Goal: Information Seeking & Learning: Check status

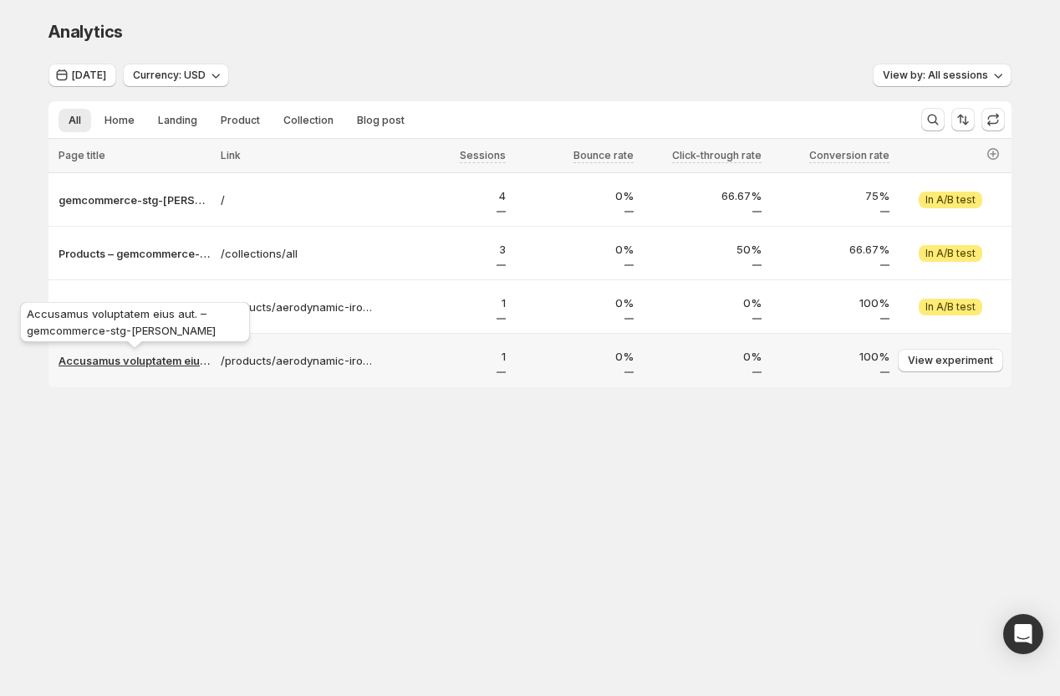
click at [140, 360] on p "Accusamus voluptatem eius aut. – gemcommerce-stg-[PERSON_NAME]" at bounding box center [135, 360] width 152 height 17
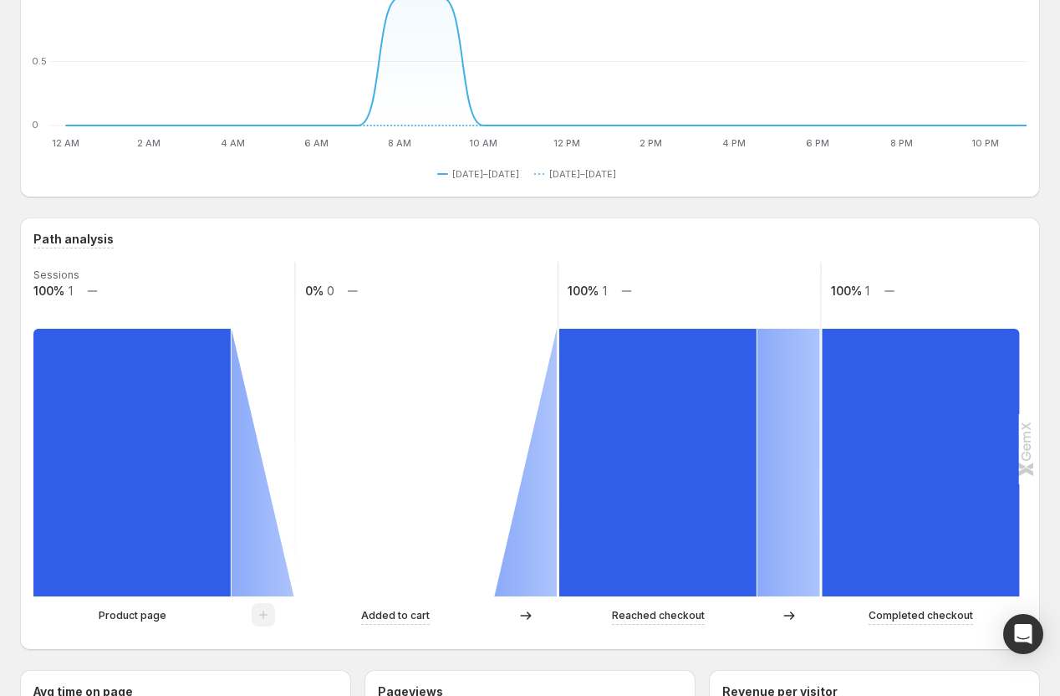
scroll to position [324, 0]
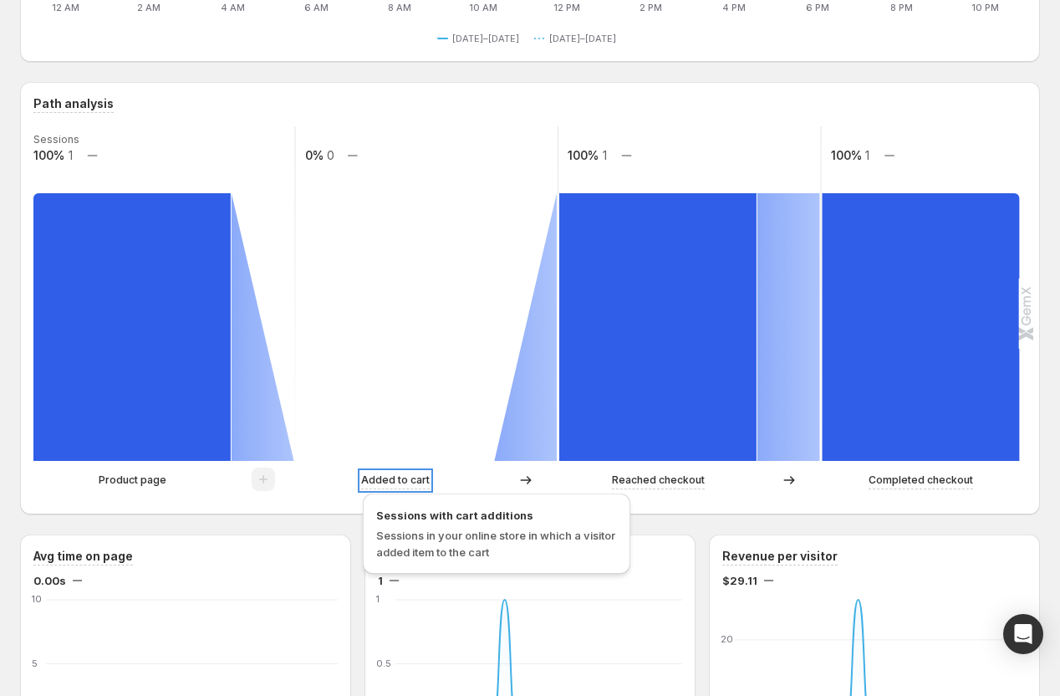
click at [391, 480] on p "Added to cart" at bounding box center [395, 480] width 69 height 17
click at [321, 495] on div "Product page Added to cart Reached checkout Completed checkout" at bounding box center [528, 483] width 990 height 33
click at [523, 482] on icon at bounding box center [526, 480] width 17 height 17
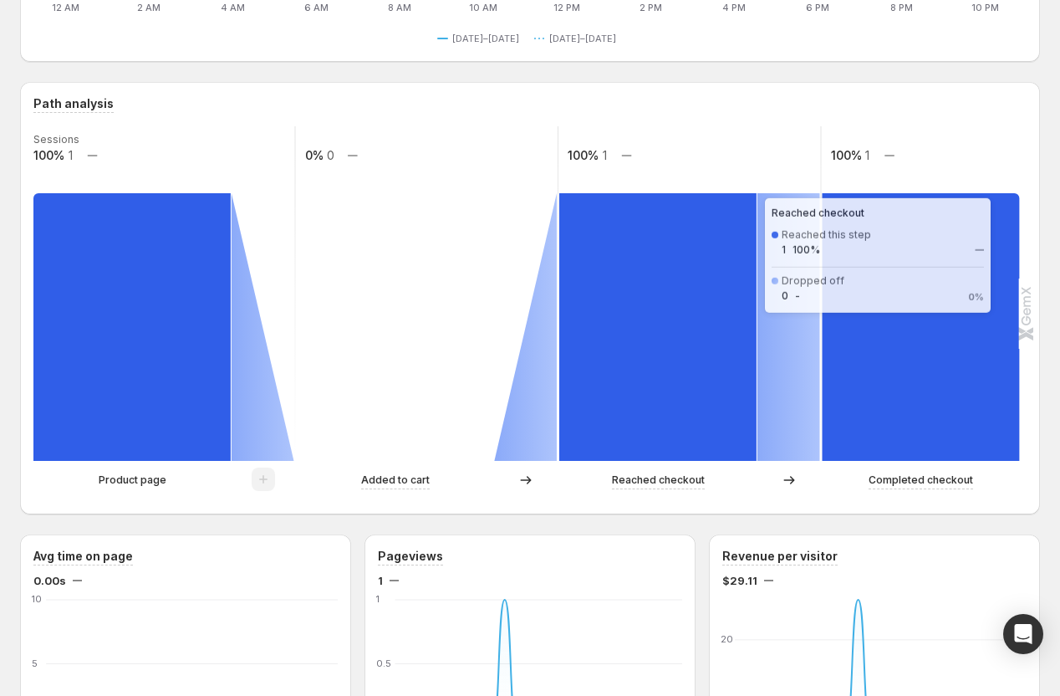
scroll to position [0, 0]
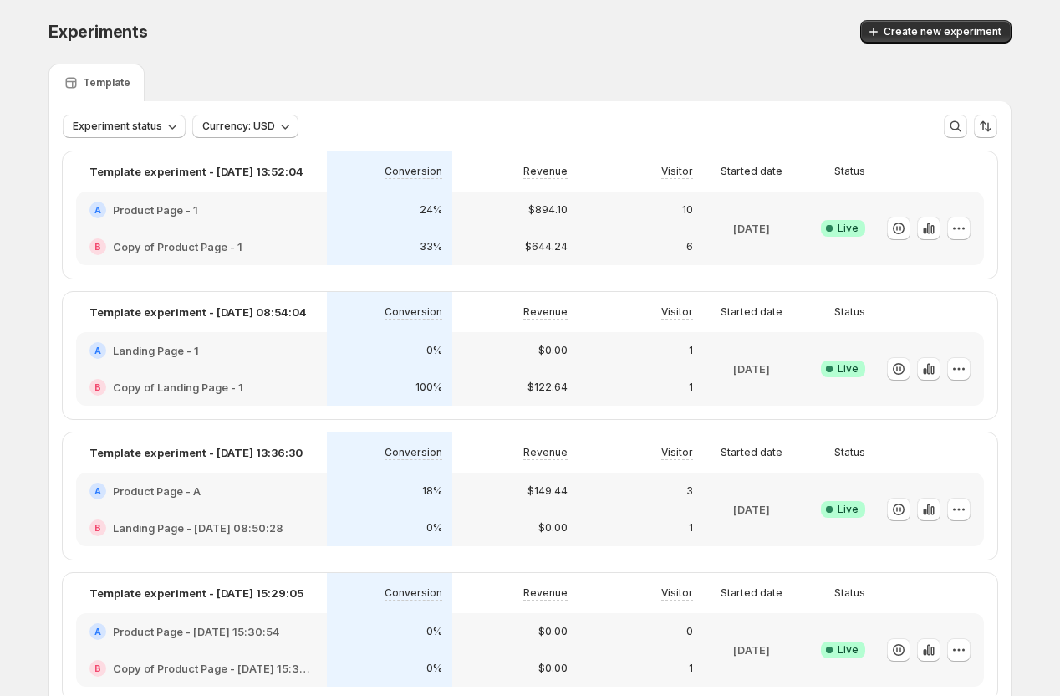
click at [683, 19] on div "Experiments. This page is ready Experiments Create new experiment" at bounding box center [529, 32] width 963 height 64
click at [683, 69] on div "Template" at bounding box center [529, 83] width 963 height 38
